Goal: Check status: Check status

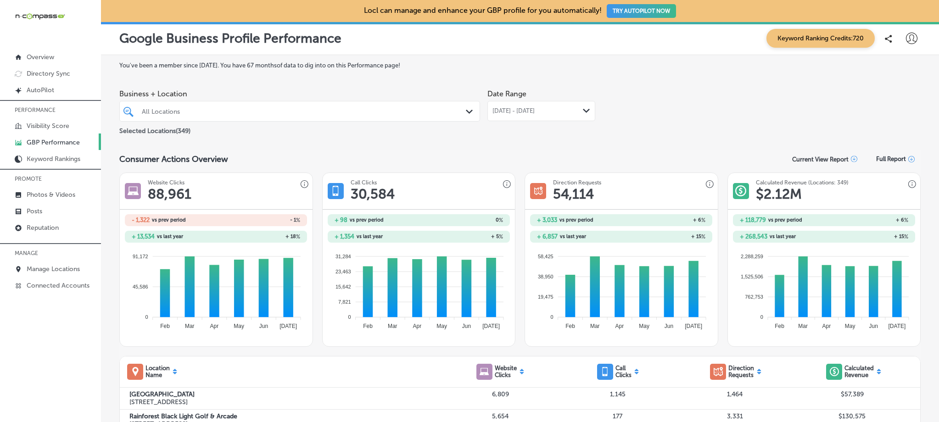
scroll to position [2, 0]
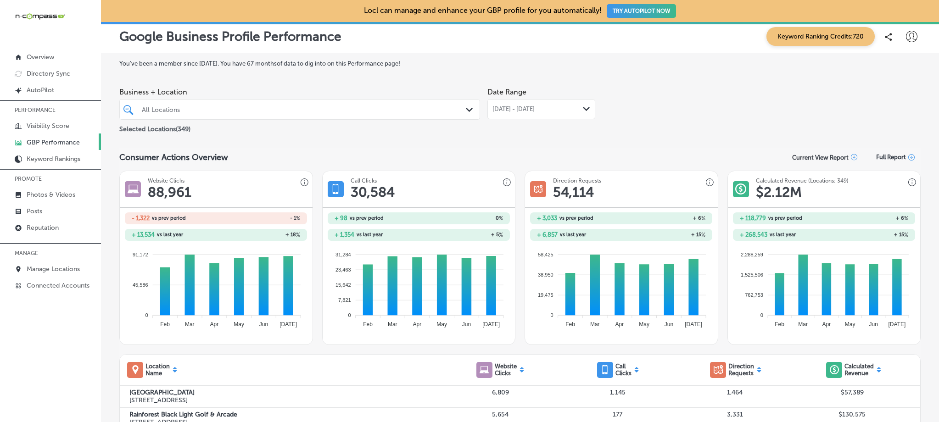
click at [442, 115] on div "All Locations" at bounding box center [299, 109] width 325 height 14
click at [466, 108] on icon "Path Created with Sketch." at bounding box center [469, 110] width 7 height 4
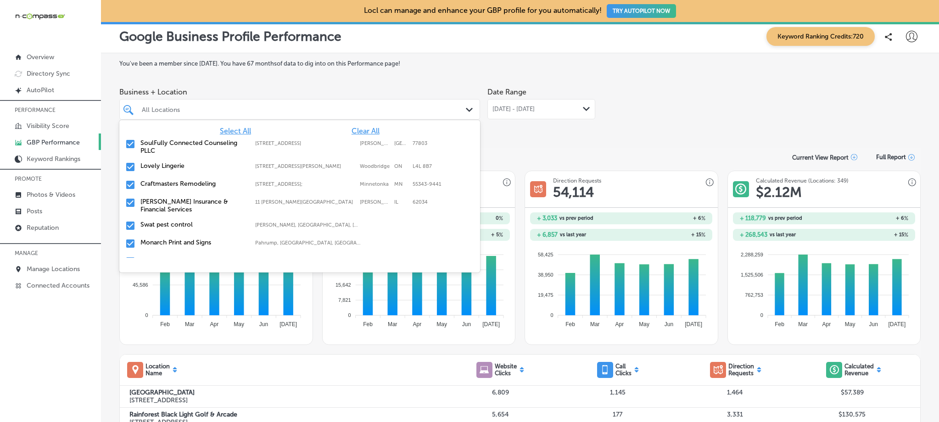
click at [364, 132] on span "Clear All" at bounding box center [365, 131] width 28 height 9
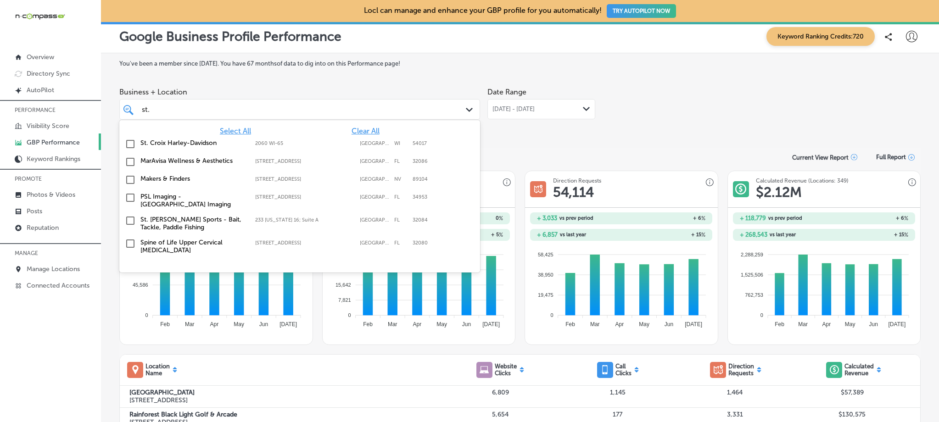
click at [327, 139] on div "St. Croix Harley-Davidson [STREET_ADDRESS] 2060 WI-65 [GEOGRAPHIC_DATA]" at bounding box center [271, 143] width 263 height 8
type input "st."
click at [515, 112] on span "[DATE] - [DATE]" at bounding box center [513, 109] width 42 height 7
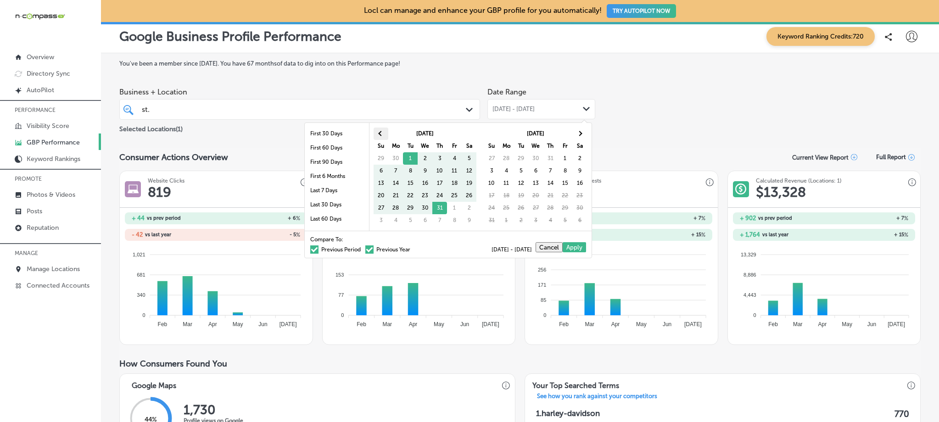
click at [378, 132] on th at bounding box center [380, 134] width 15 height 12
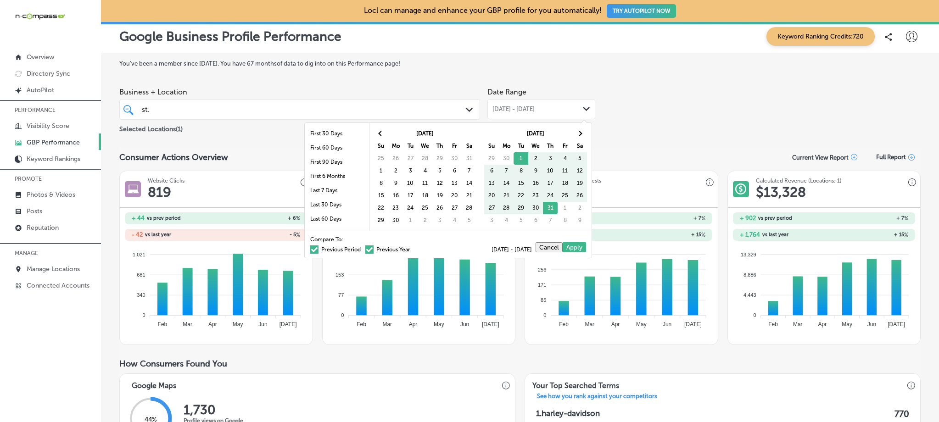
click at [378, 132] on th at bounding box center [380, 134] width 15 height 12
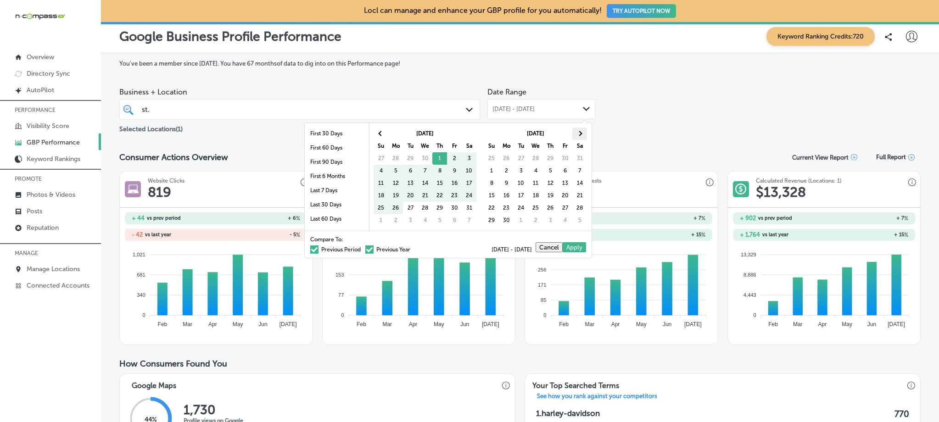
click at [576, 131] on th at bounding box center [579, 134] width 15 height 12
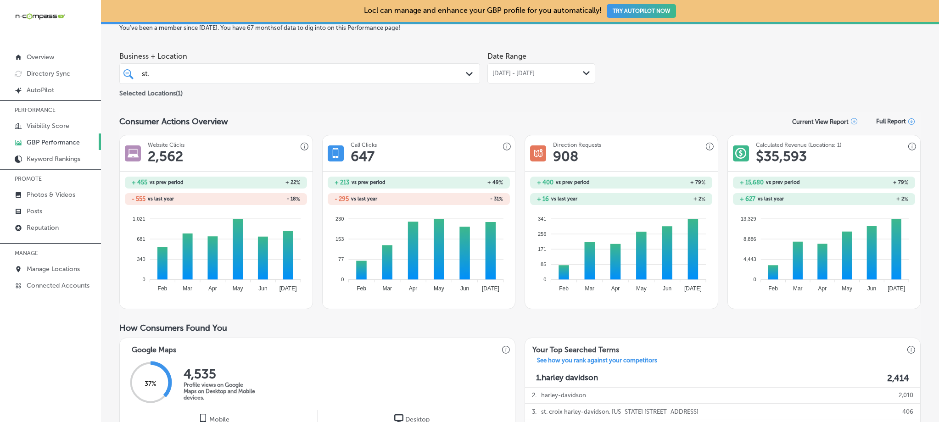
scroll to position [0, 0]
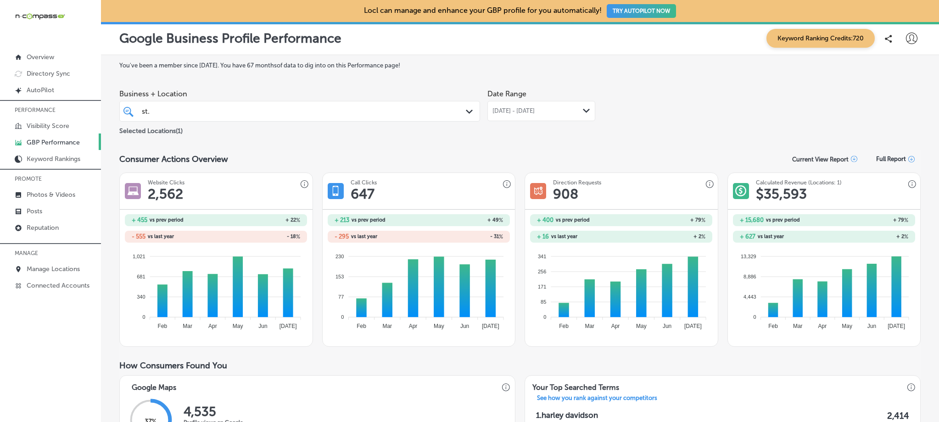
click at [516, 113] on span "[DATE] - [DATE]" at bounding box center [513, 110] width 42 height 7
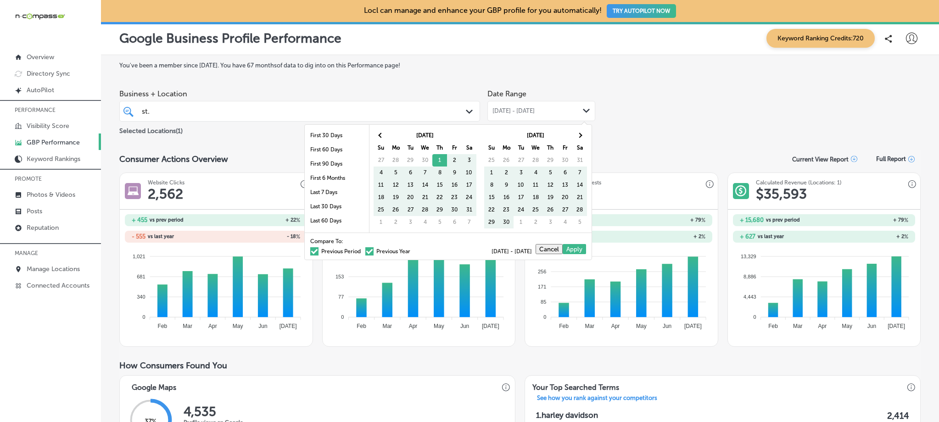
click at [365, 253] on span at bounding box center [369, 251] width 8 height 8
click at [412, 250] on input "Previous Year" at bounding box center [412, 250] width 0 height 0
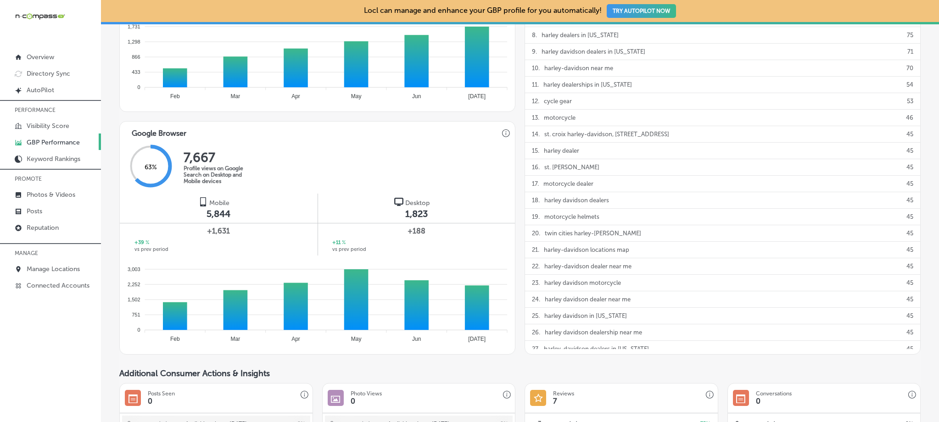
scroll to position [481, 0]
